Goal: Navigation & Orientation: Find specific page/section

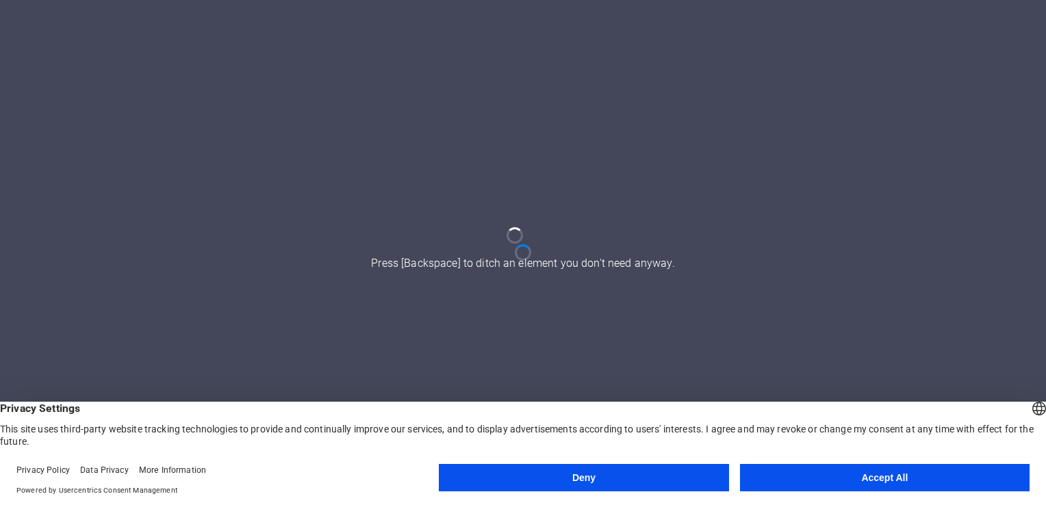
click at [827, 472] on button "Accept All" at bounding box center [885, 477] width 290 height 27
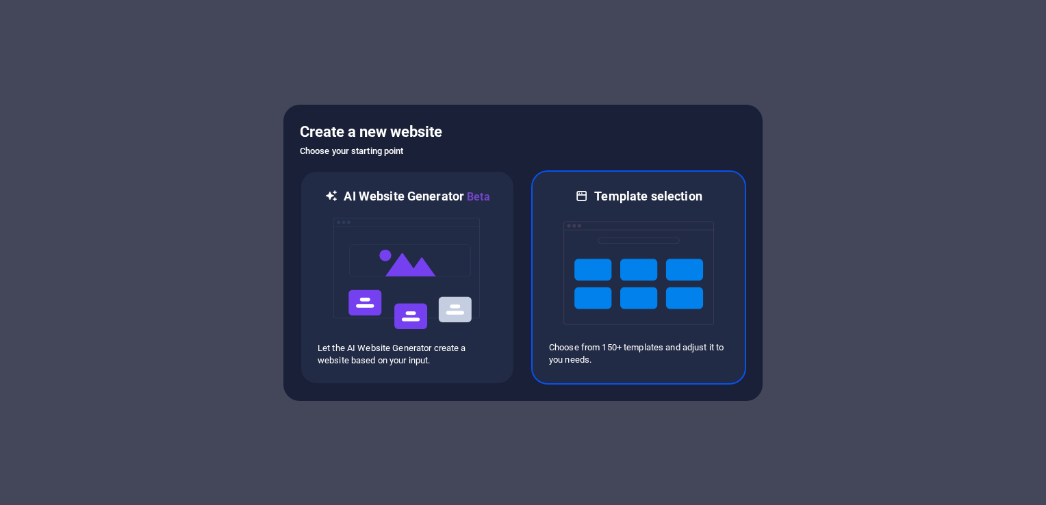
click at [587, 284] on img at bounding box center [639, 273] width 151 height 137
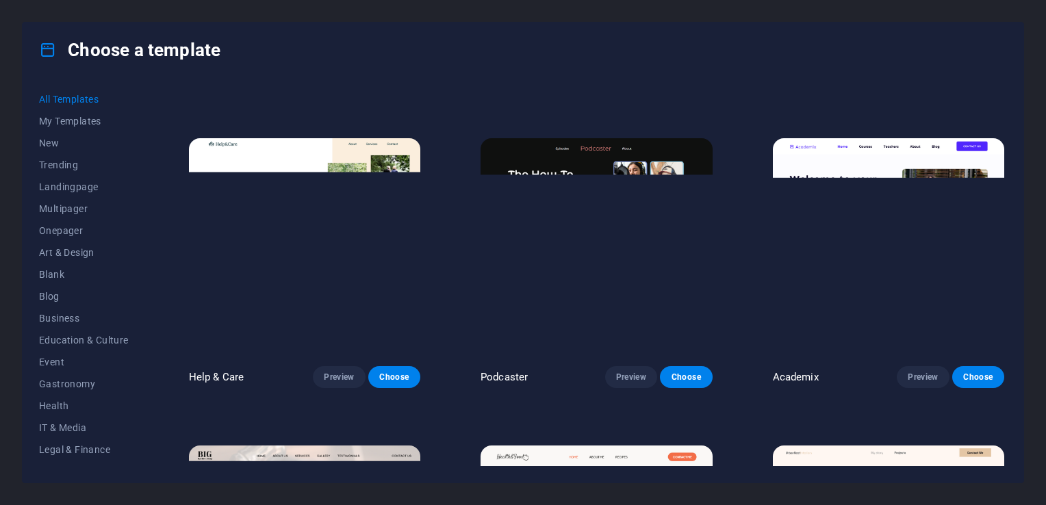
scroll to position [1181, 0]
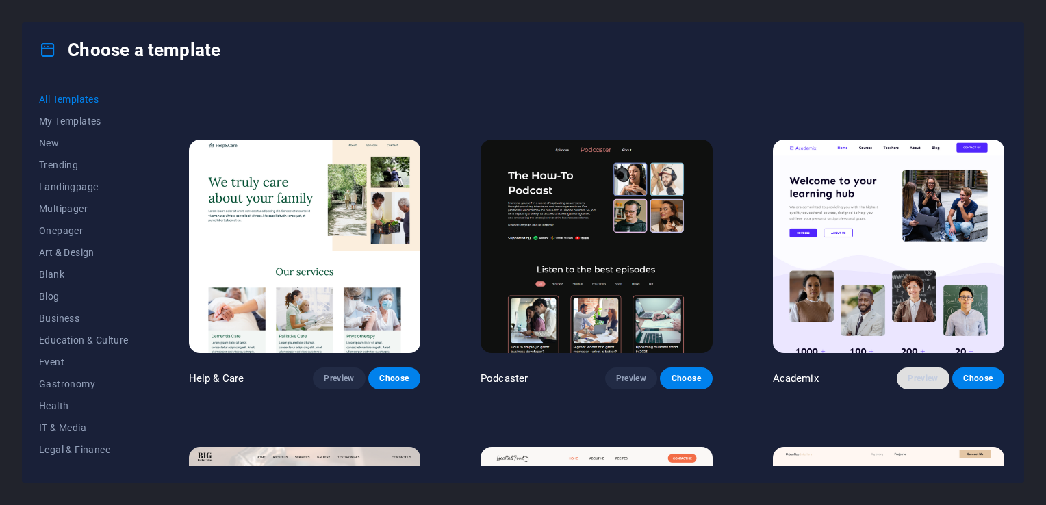
click at [920, 375] on span "Preview" at bounding box center [923, 378] width 30 height 11
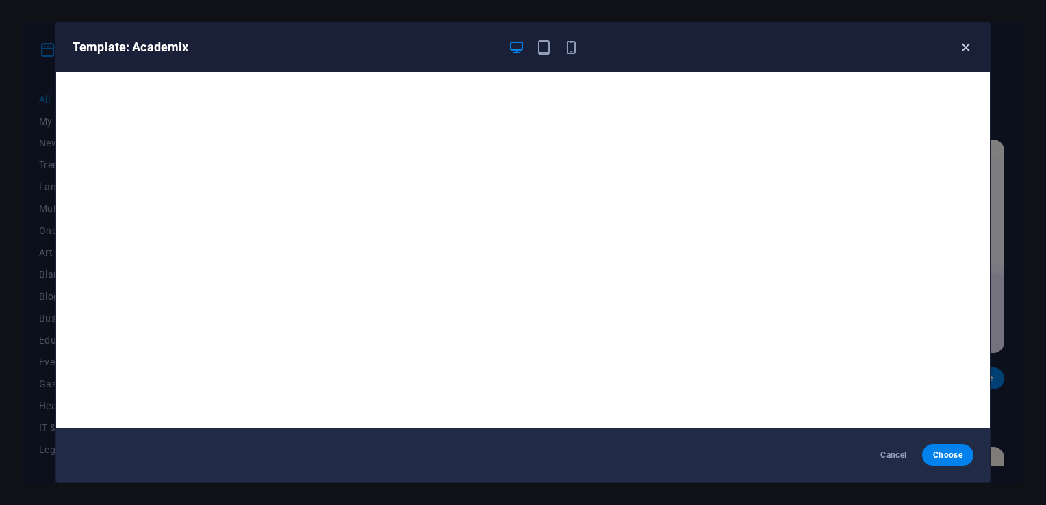
click at [964, 42] on icon "button" at bounding box center [966, 48] width 16 height 16
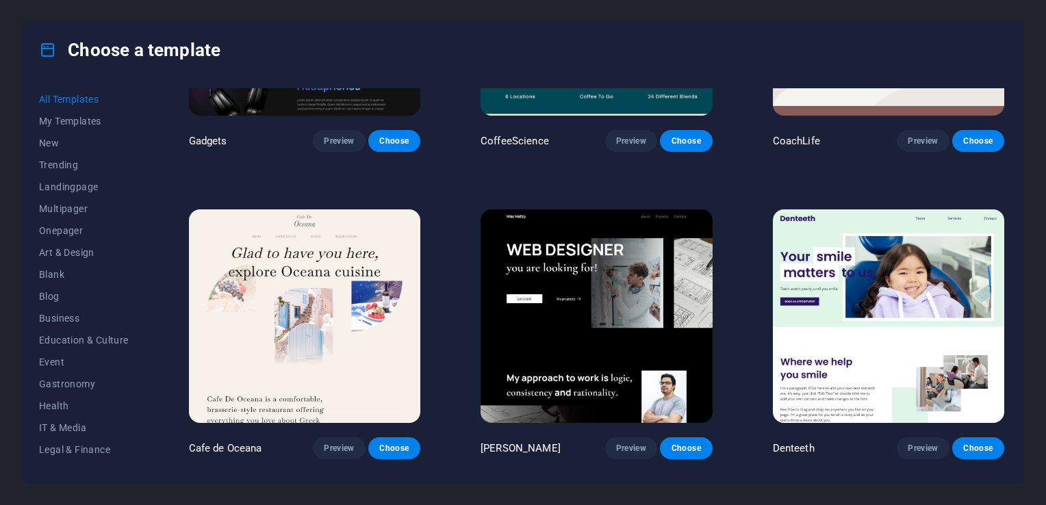
scroll to position [3879, 0]
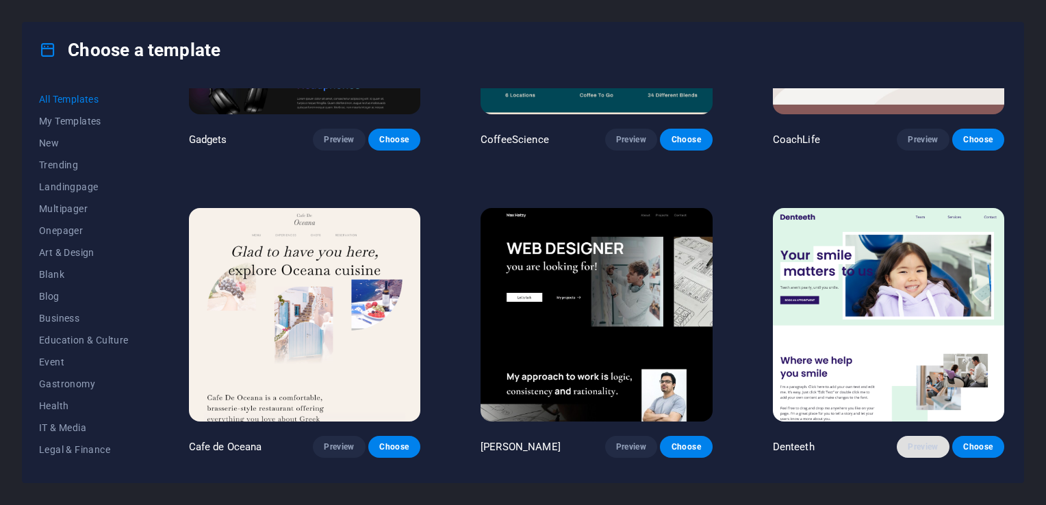
click at [923, 442] on span "Preview" at bounding box center [923, 447] width 30 height 11
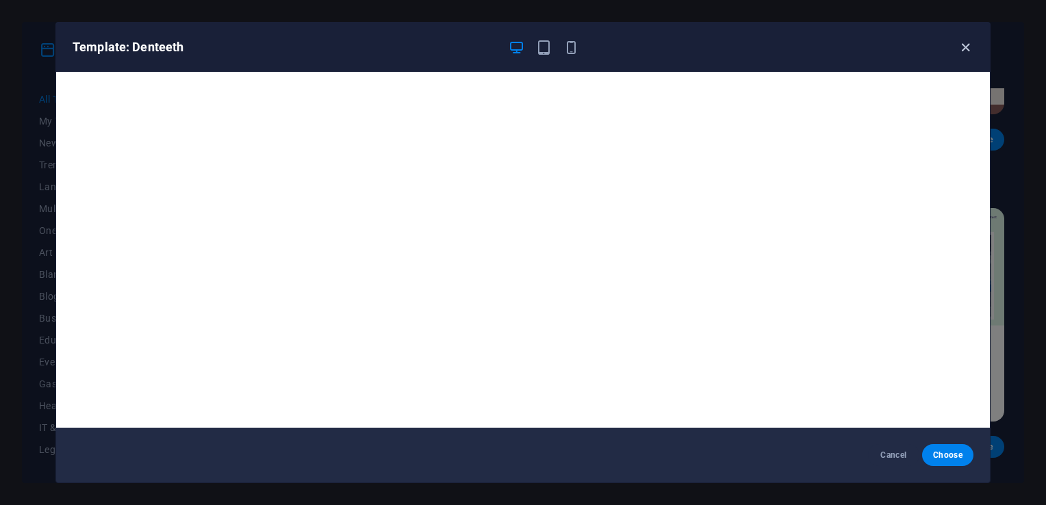
click at [960, 42] on icon "button" at bounding box center [966, 48] width 16 height 16
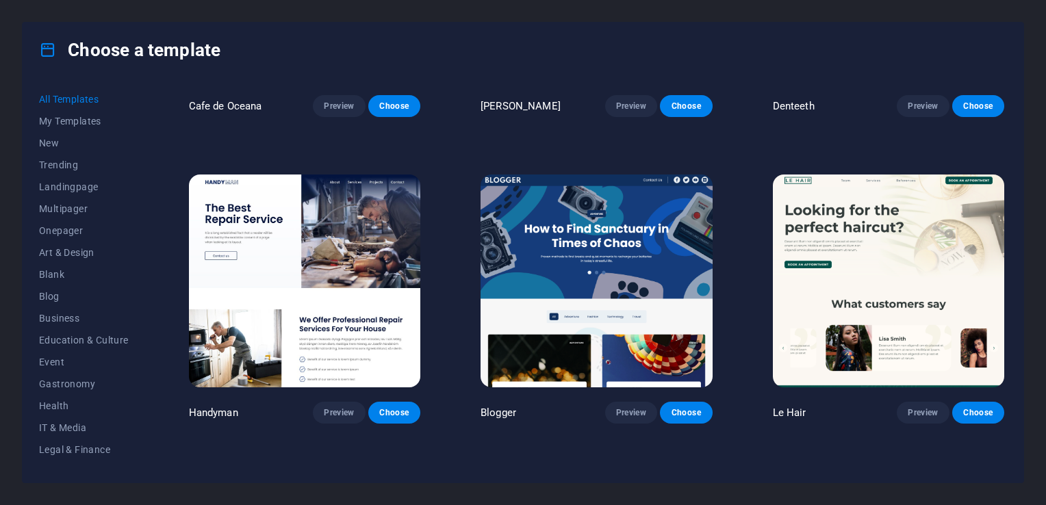
scroll to position [4220, 0]
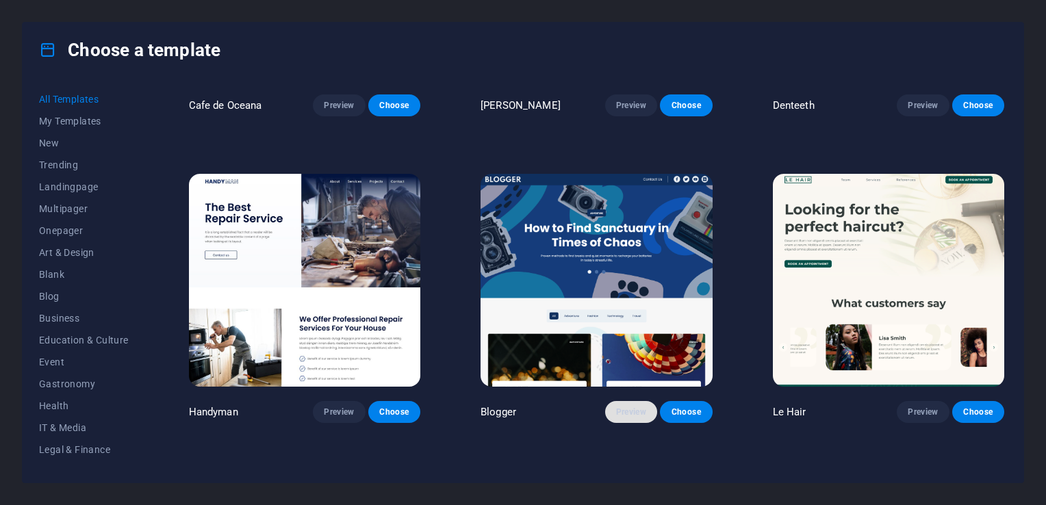
click at [627, 407] on span "Preview" at bounding box center [631, 412] width 30 height 11
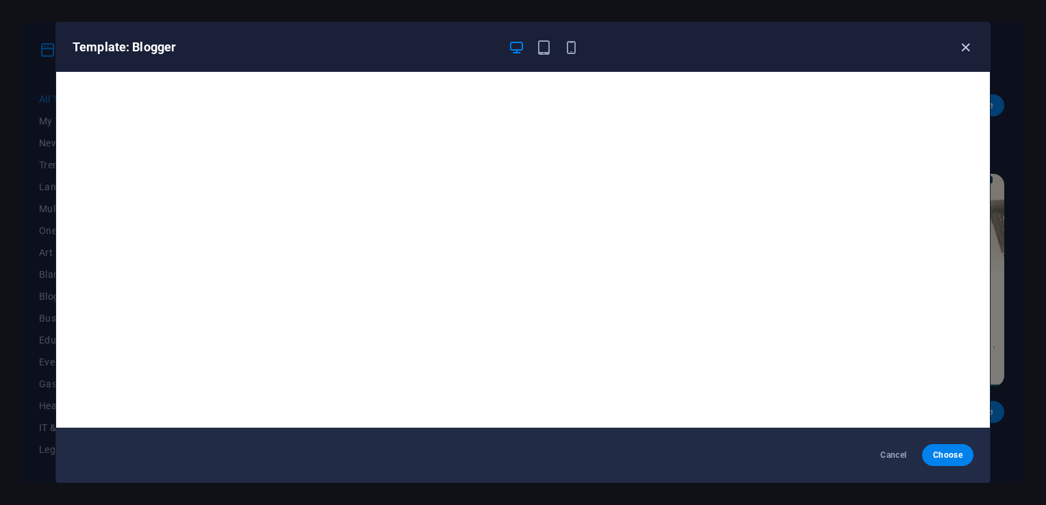
click at [969, 45] on icon "button" at bounding box center [966, 48] width 16 height 16
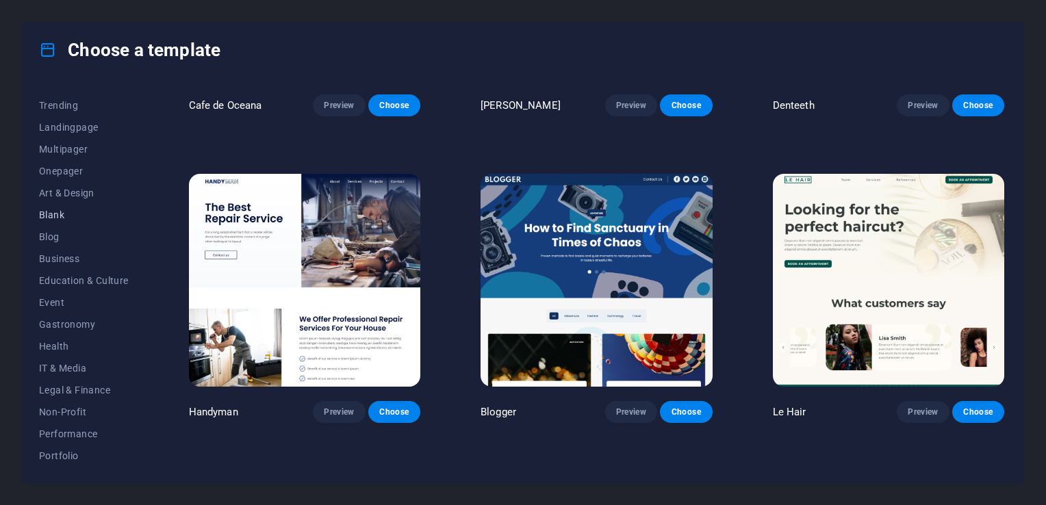
scroll to position [54, 0]
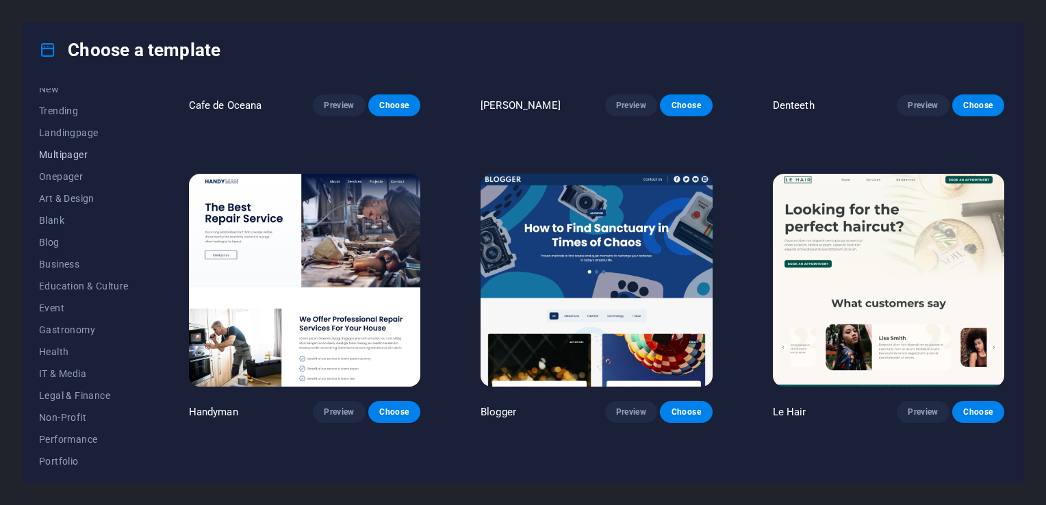
click at [69, 157] on span "Multipager" at bounding box center [84, 154] width 90 height 11
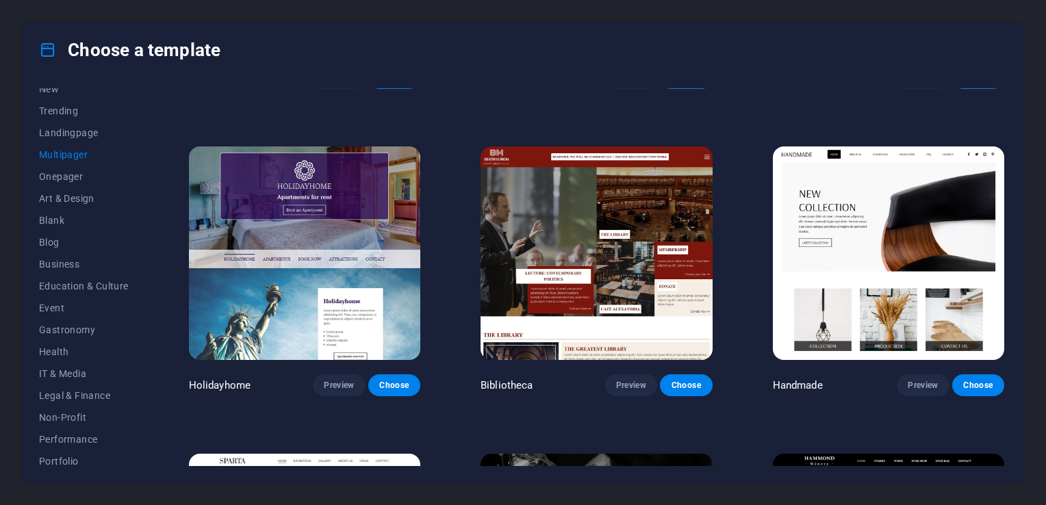
scroll to position [4864, 0]
